Goal: Check status: Check status

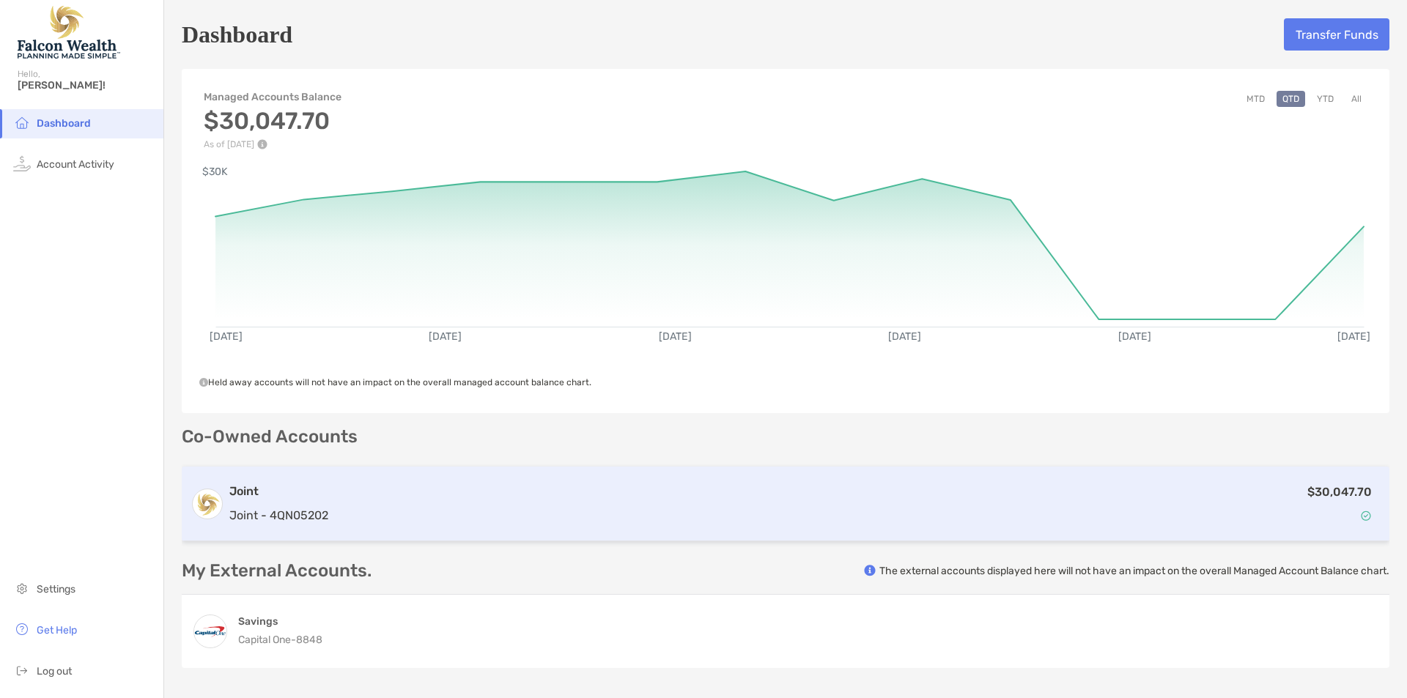
click at [1257, 495] on div "$30,047.70" at bounding box center [857, 504] width 1047 height 43
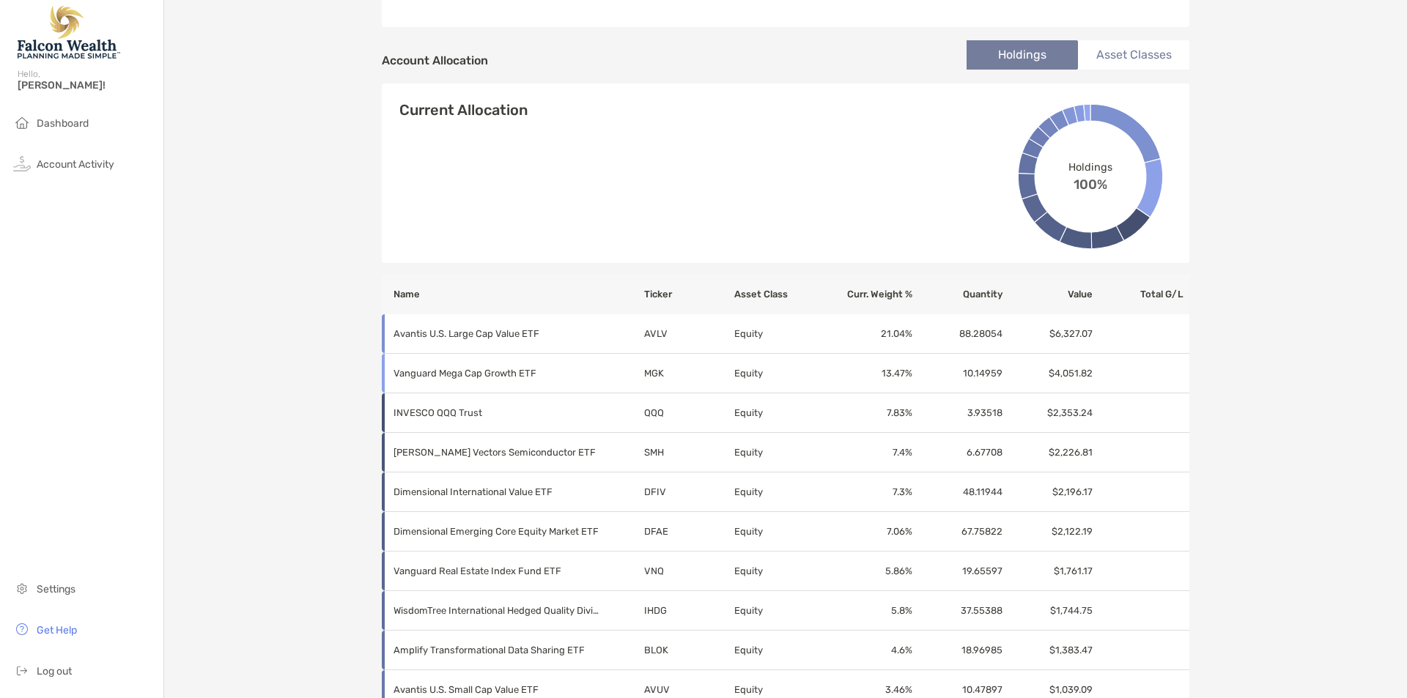
scroll to position [472, 0]
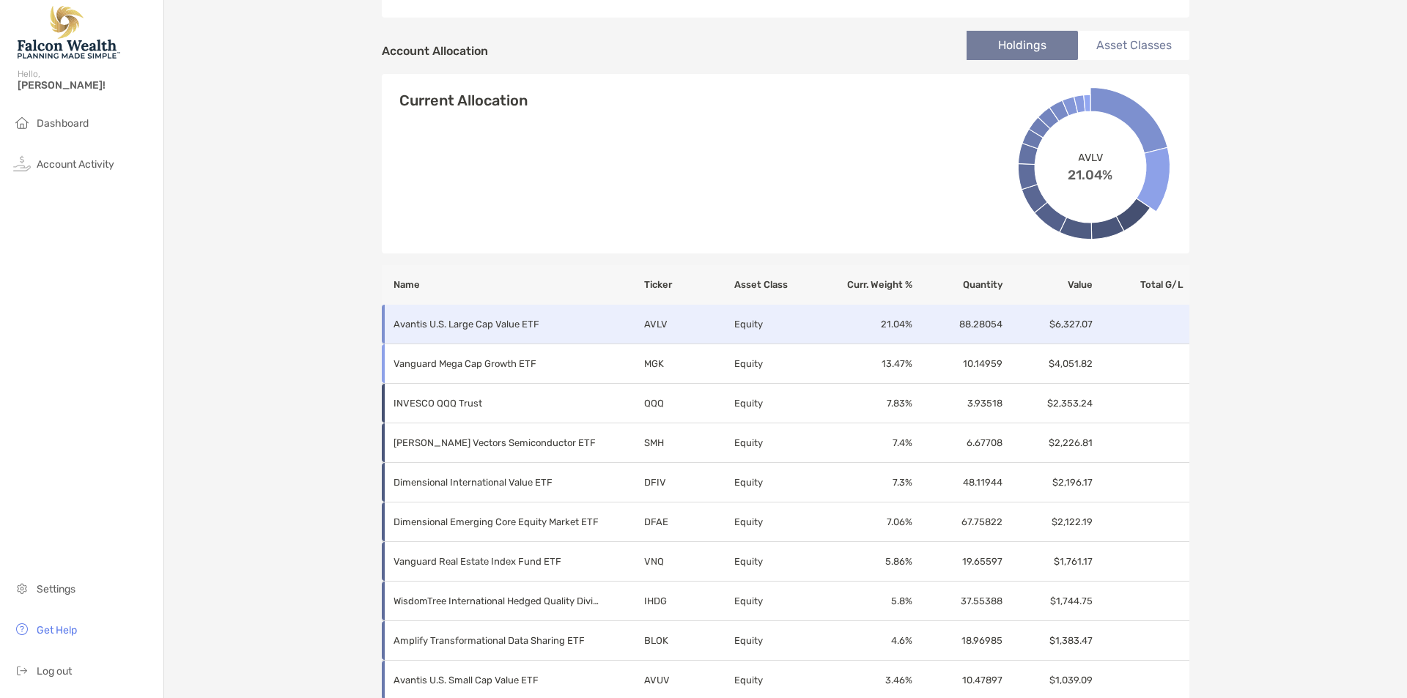
click at [1151, 320] on td at bounding box center [1142, 325] width 96 height 40
click at [643, 321] on td "AVLV" at bounding box center [688, 325] width 90 height 40
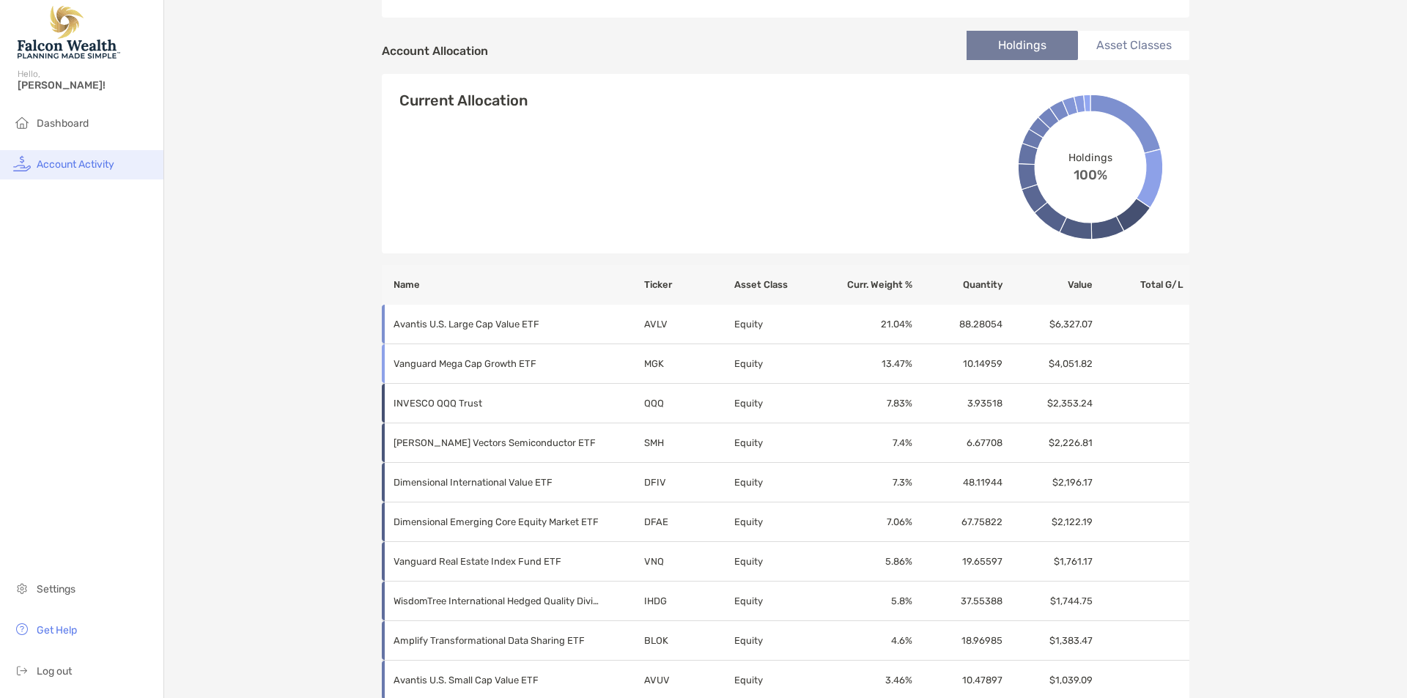
click at [100, 168] on span "Account Activity" at bounding box center [76, 164] width 78 height 12
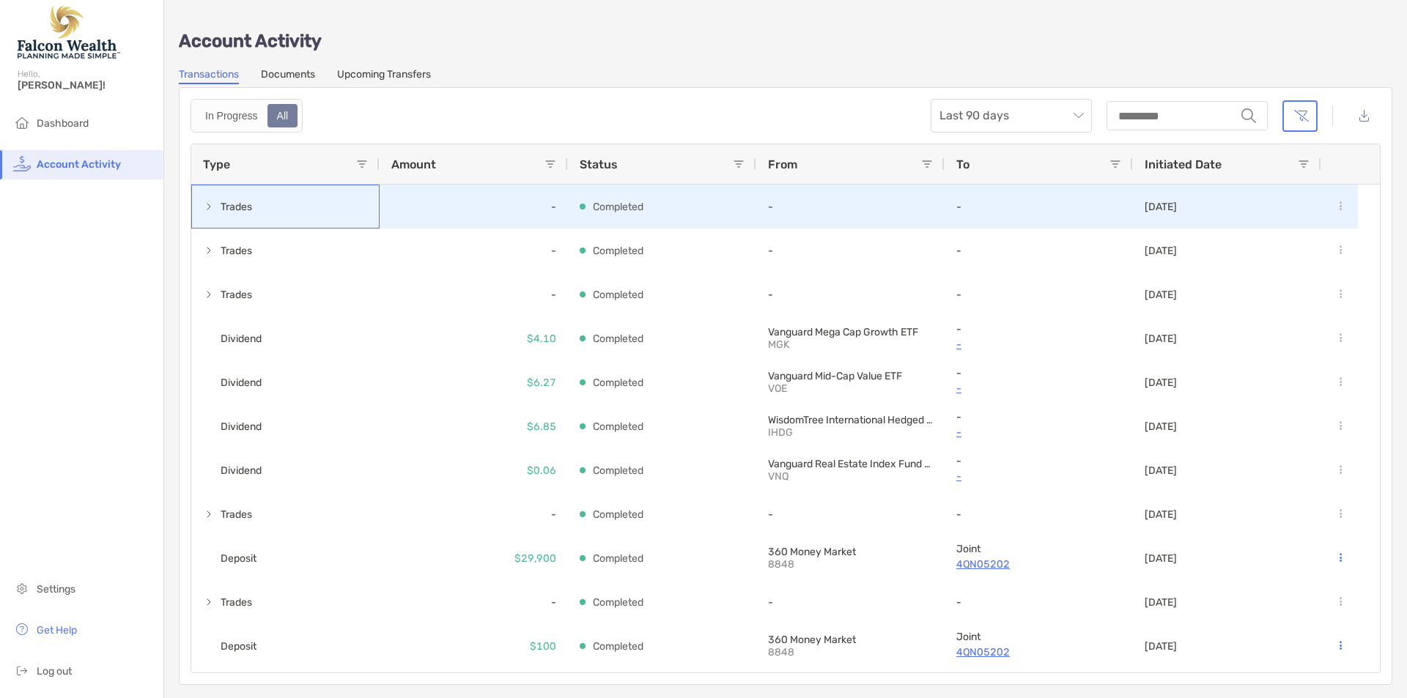
click at [210, 210] on span at bounding box center [209, 207] width 12 height 12
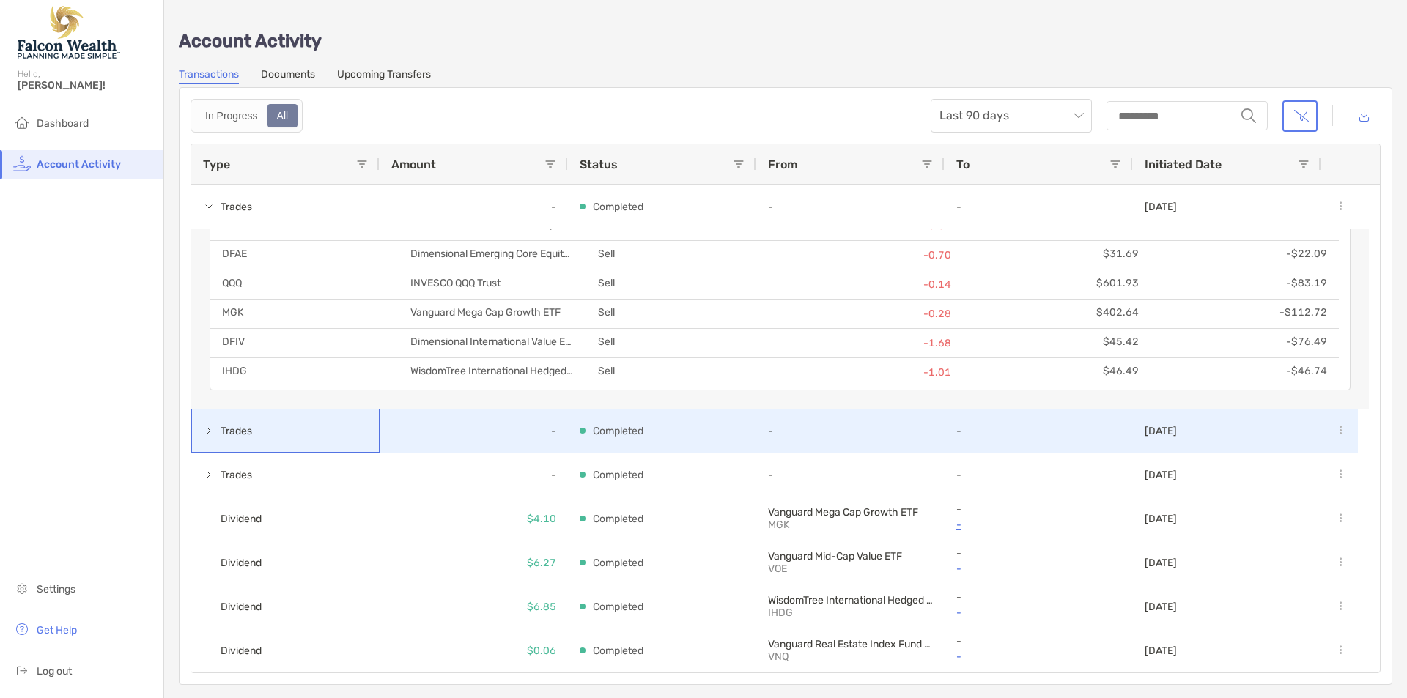
click at [210, 432] on span at bounding box center [209, 431] width 12 height 12
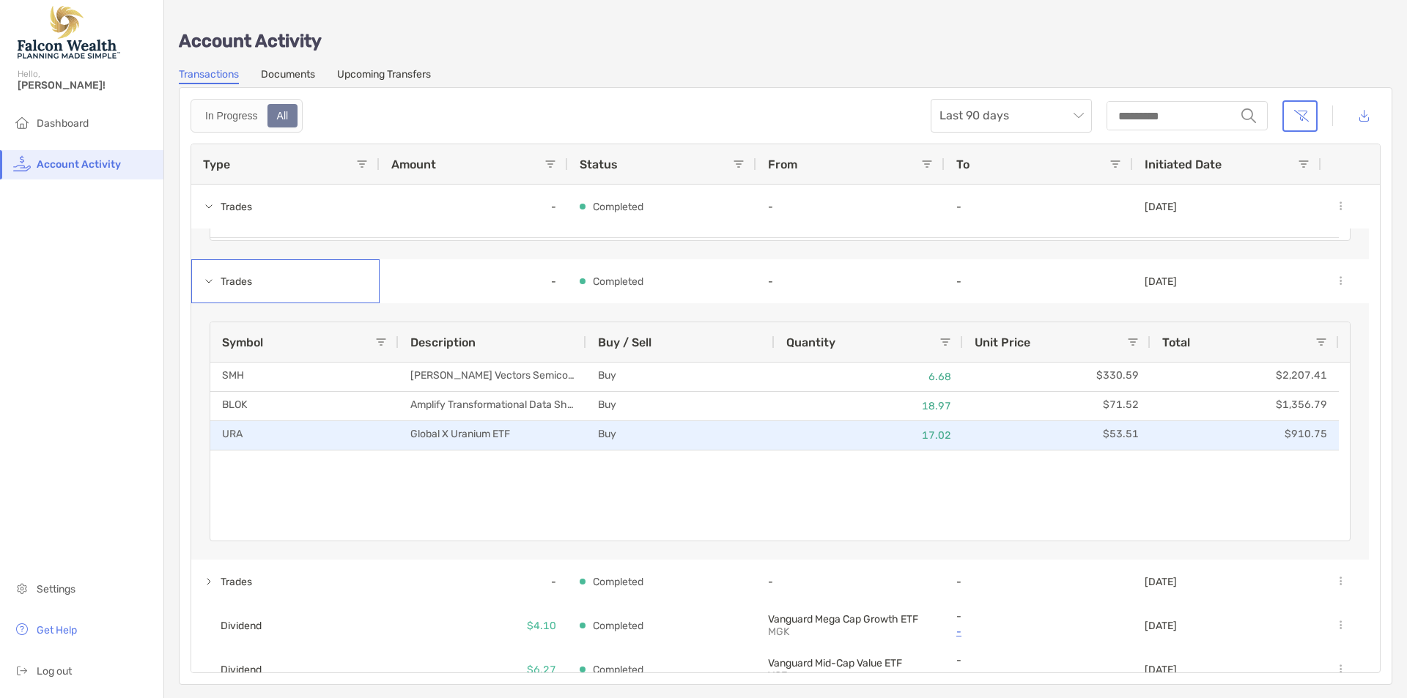
scroll to position [235, 0]
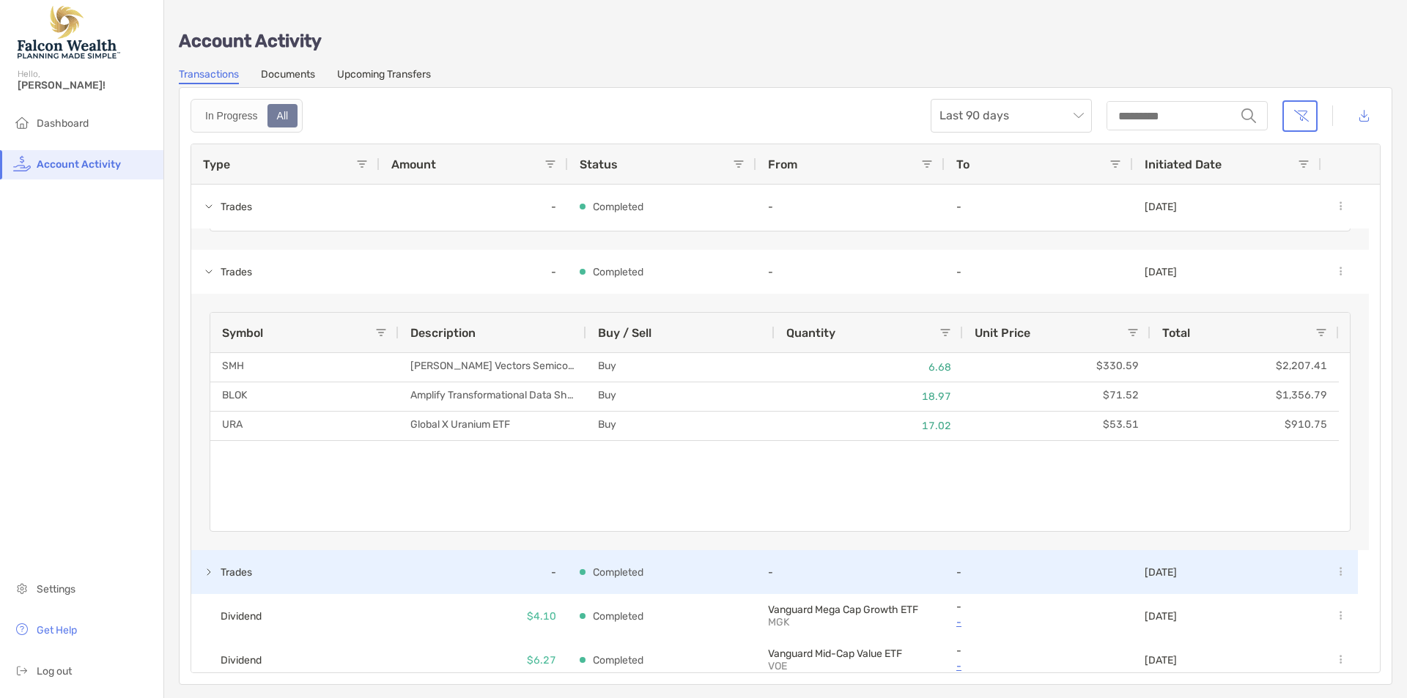
click at [208, 570] on span at bounding box center [209, 573] width 12 height 12
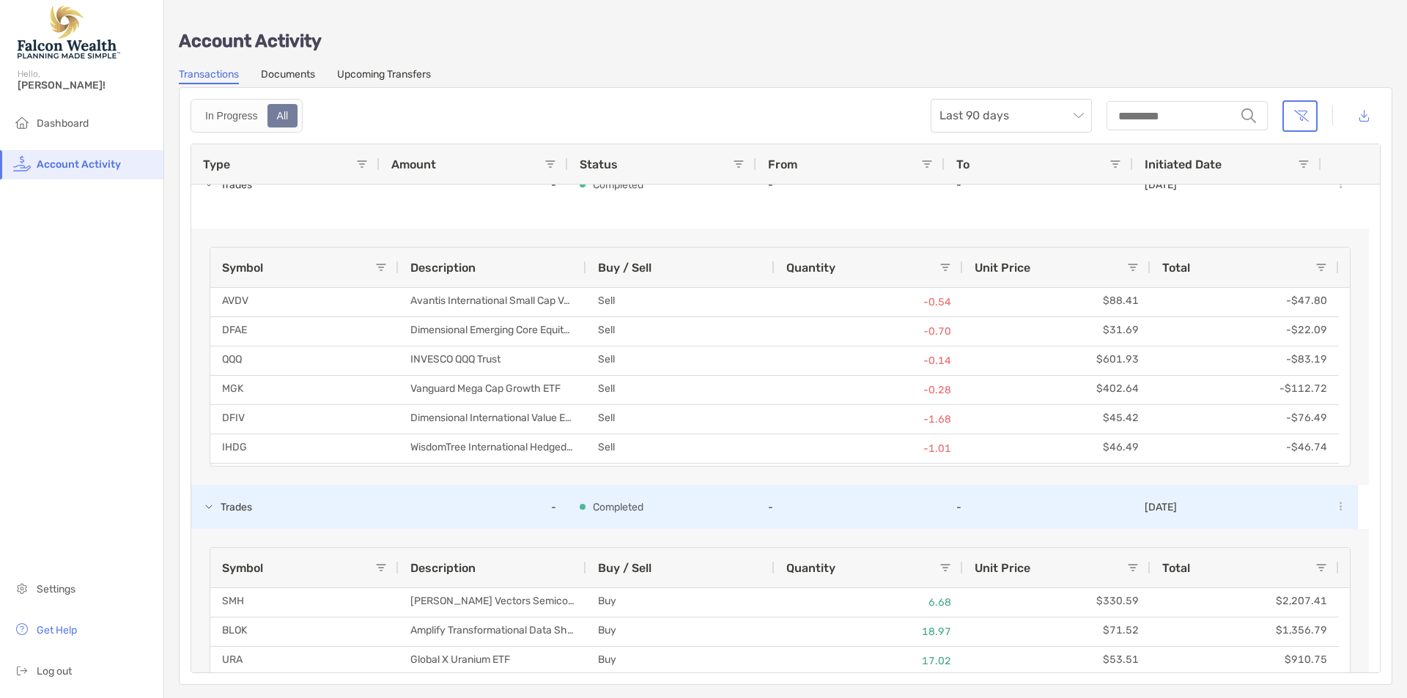
scroll to position [0, 0]
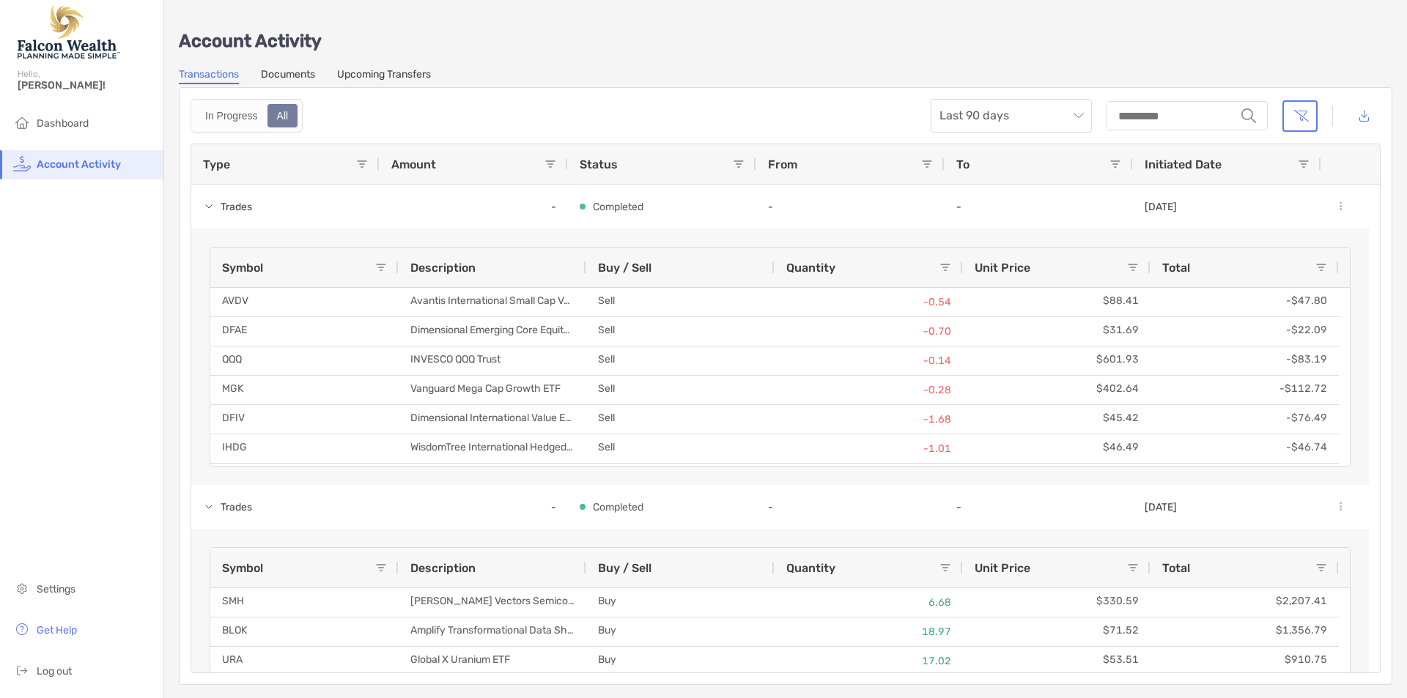
click at [287, 73] on link "Documents" at bounding box center [288, 76] width 54 height 16
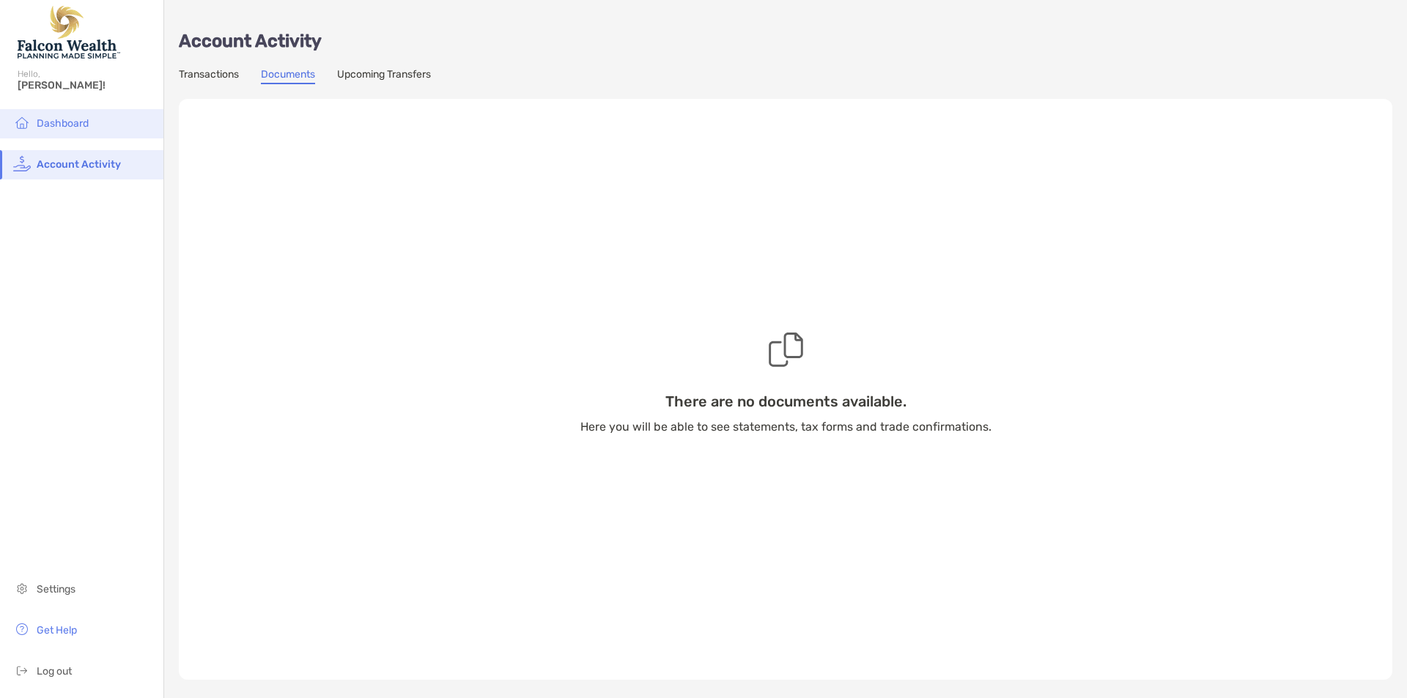
click at [78, 119] on span "Dashboard" at bounding box center [63, 123] width 52 height 12
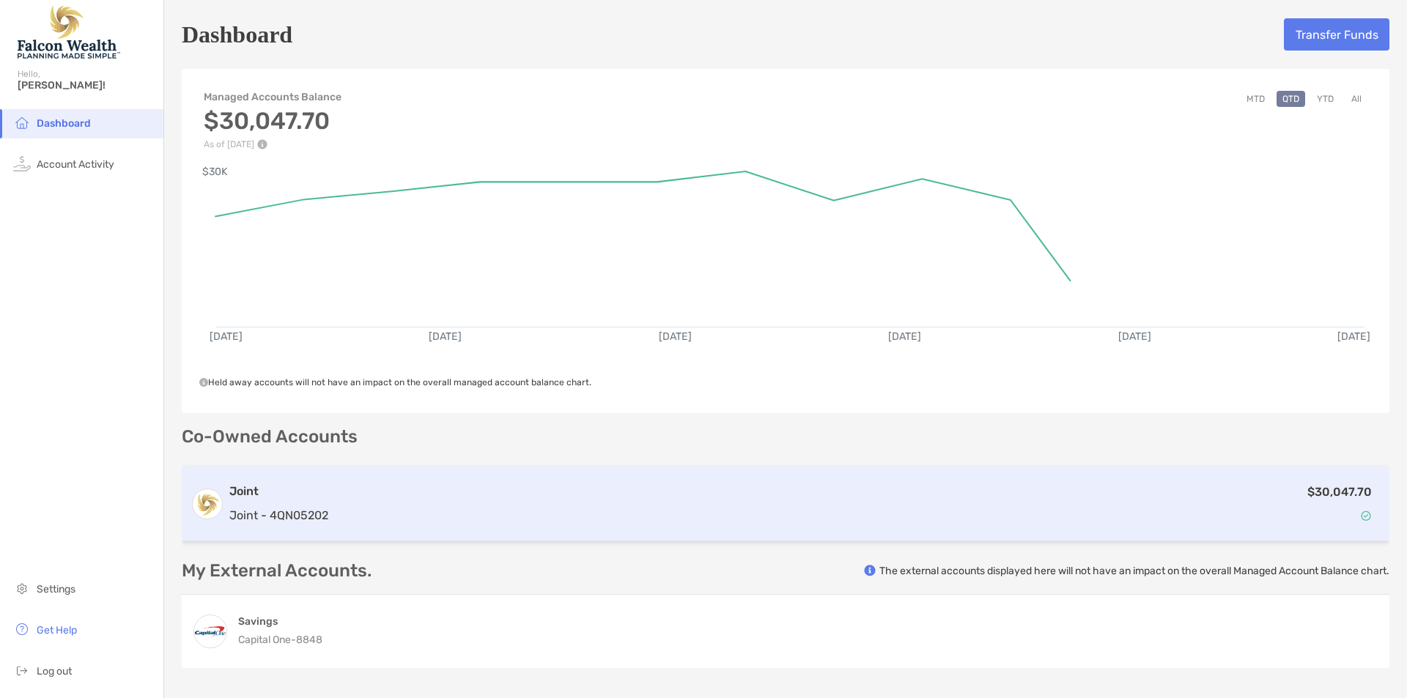
click at [712, 475] on div "Joint Joint - 4QN05202 $30,047.70" at bounding box center [786, 504] width 1208 height 75
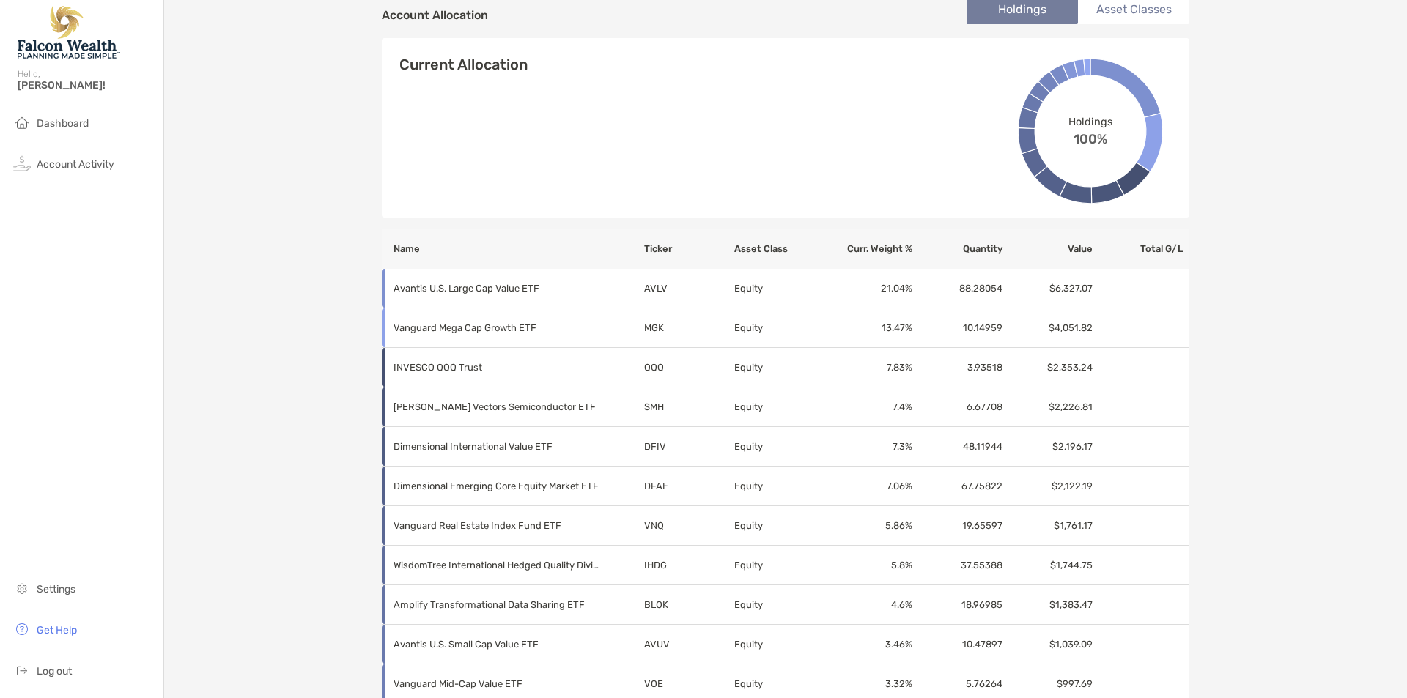
scroll to position [495, 0]
